Goal: Check status: Check status

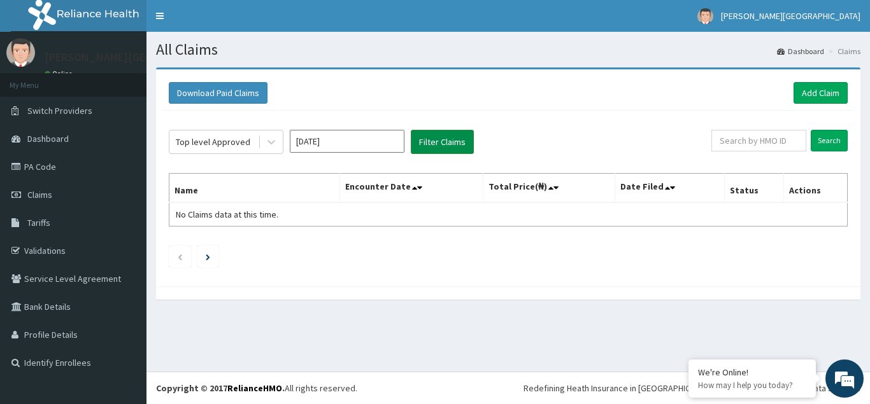
click at [436, 143] on button "Filter Claims" at bounding box center [442, 142] width 63 height 24
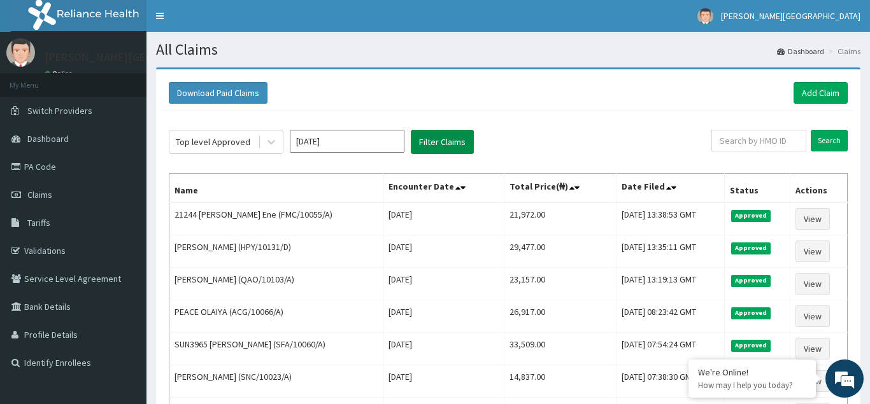
click at [436, 143] on button "Filter Claims" at bounding box center [442, 142] width 63 height 24
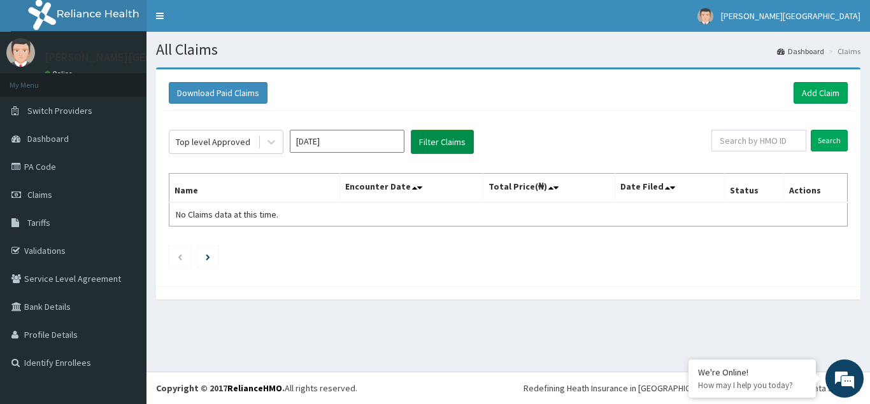
click at [445, 139] on button "Filter Claims" at bounding box center [442, 142] width 63 height 24
click at [439, 145] on button "Filter Claims" at bounding box center [442, 142] width 63 height 24
click at [433, 146] on button "Filter Claims" at bounding box center [442, 142] width 63 height 24
click at [274, 143] on icon at bounding box center [271, 142] width 13 height 13
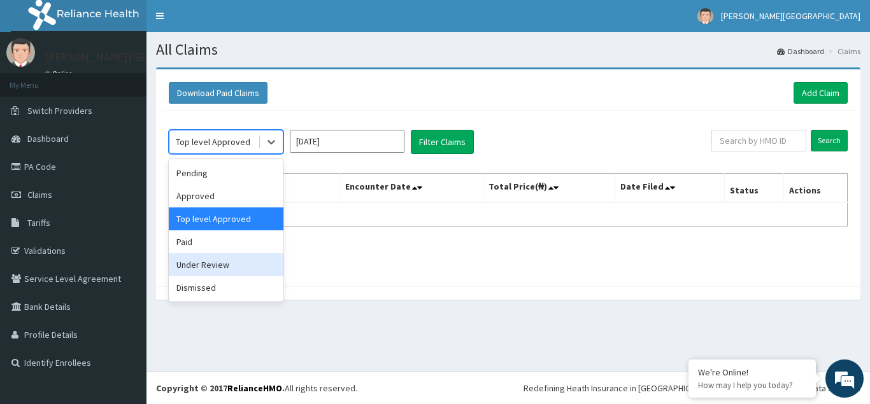
click at [218, 261] on div "Under Review" at bounding box center [226, 264] width 115 height 23
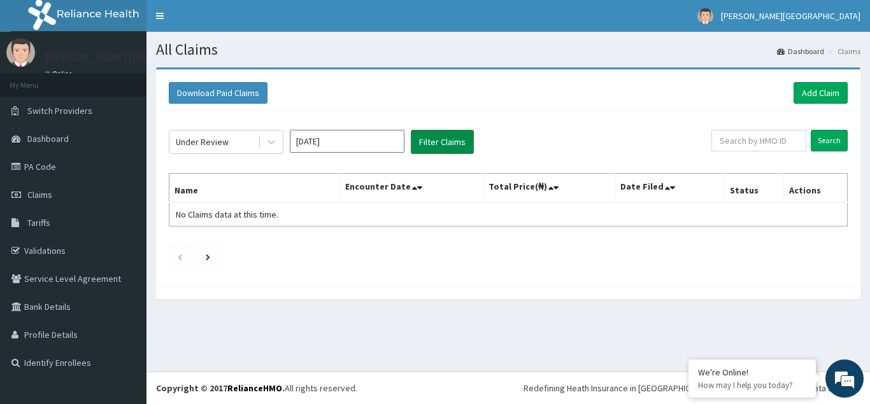
click at [451, 141] on button "Filter Claims" at bounding box center [442, 142] width 63 height 24
click at [436, 141] on button "Filter Claims" at bounding box center [442, 142] width 63 height 24
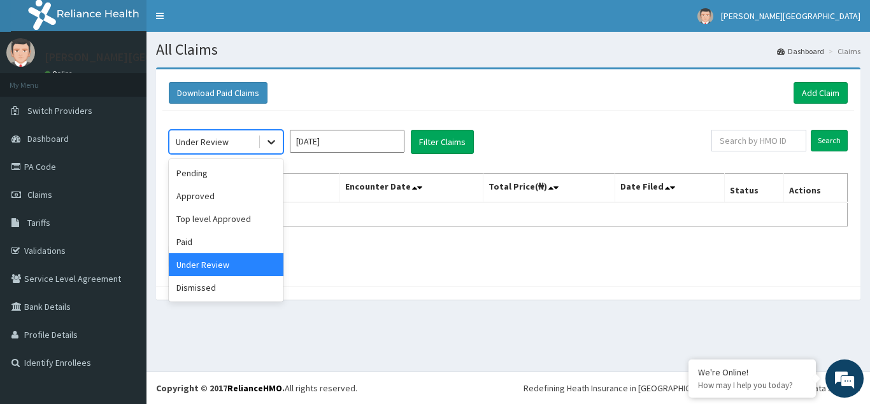
click at [262, 141] on div at bounding box center [271, 142] width 23 height 23
click at [229, 218] on div "Top level Approved" at bounding box center [226, 219] width 115 height 23
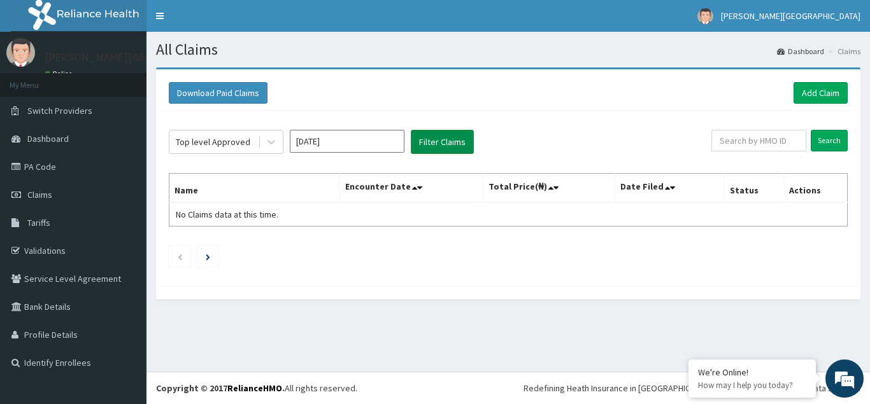
click at [441, 145] on button "Filter Claims" at bounding box center [442, 142] width 63 height 24
click at [266, 142] on icon at bounding box center [271, 142] width 13 height 13
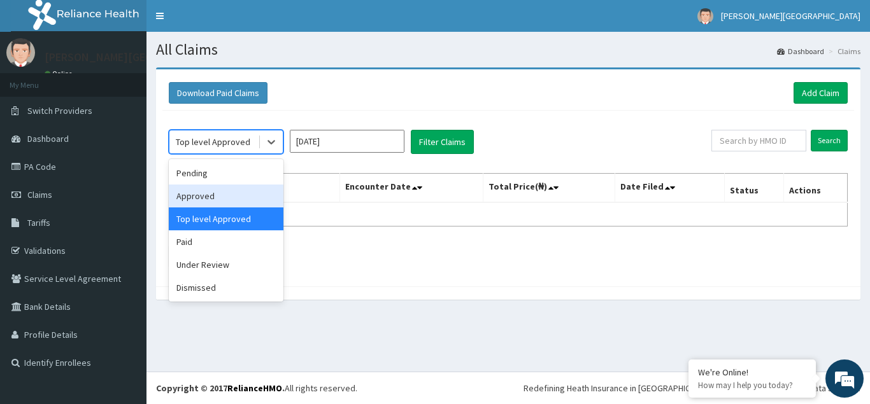
click at [198, 196] on div "Approved" at bounding box center [226, 196] width 115 height 23
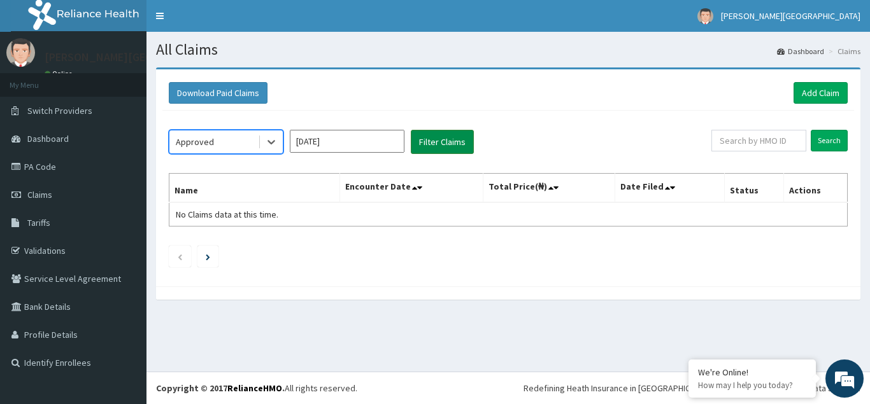
click at [438, 138] on button "Filter Claims" at bounding box center [442, 142] width 63 height 24
